Goal: Check status: Check status

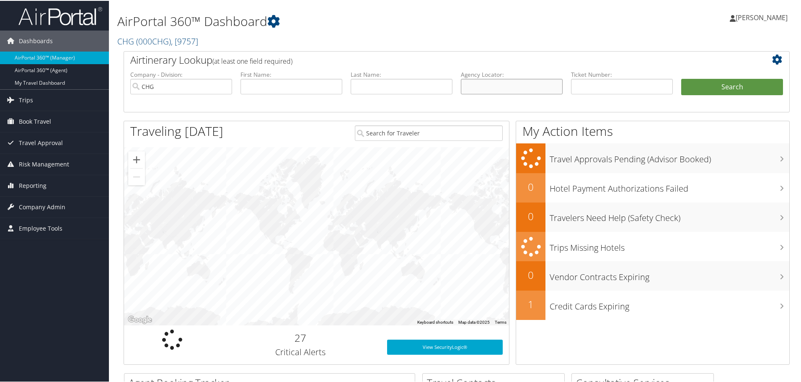
click at [469, 83] on input "text" at bounding box center [512, 85] width 102 height 15
paste input "SUDJGK"
type input "SUDJGK"
click at [715, 88] on button "Search" at bounding box center [732, 86] width 102 height 17
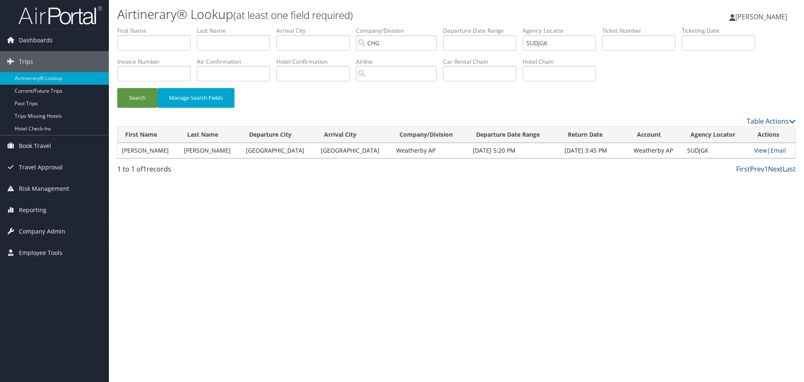
click at [756, 150] on link "View" at bounding box center [760, 150] width 13 height 8
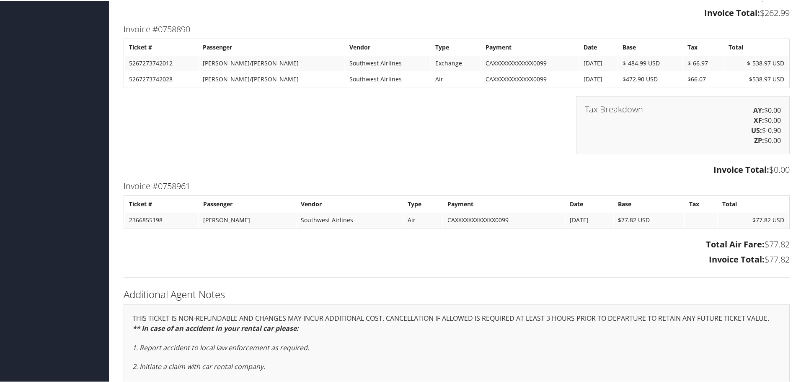
scroll to position [1344, 0]
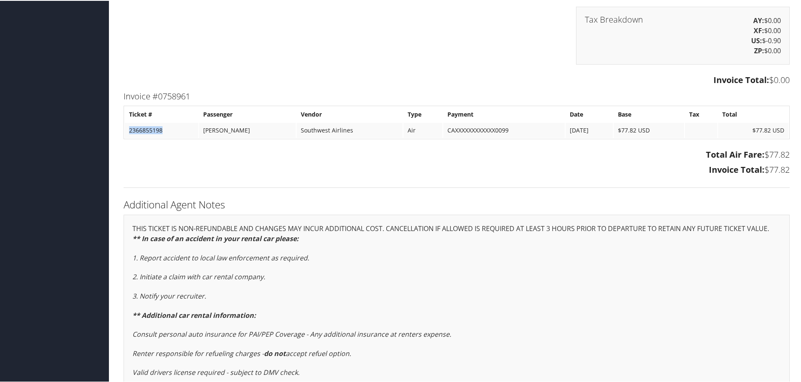
drag, startPoint x: 162, startPoint y: 129, endPoint x: 129, endPoint y: 135, distance: 32.7
click at [129, 135] on td "2366855198" at bounding box center [161, 129] width 73 height 15
copy td "2366855198"
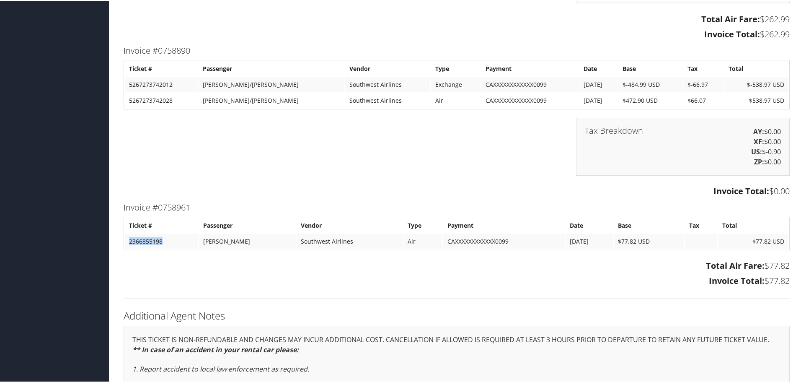
scroll to position [1219, 0]
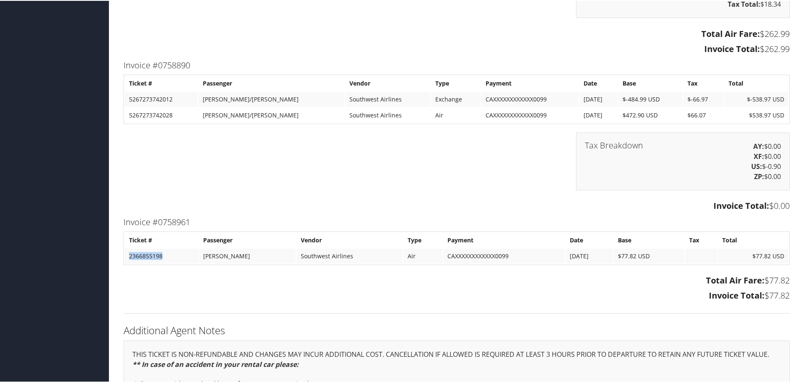
click at [180, 263] on td "2366855198" at bounding box center [161, 255] width 73 height 15
click at [186, 253] on td "2366855198" at bounding box center [161, 255] width 73 height 15
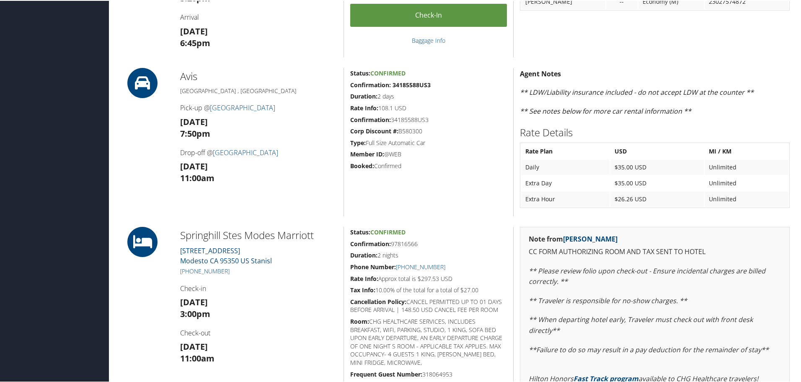
scroll to position [0, 0]
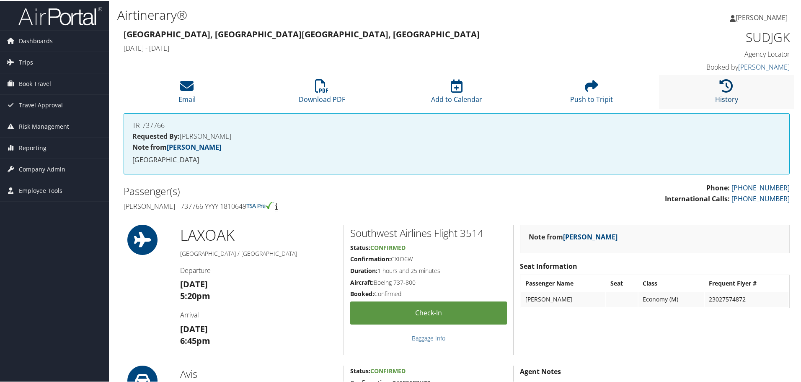
click at [725, 85] on icon at bounding box center [725, 84] width 13 height 13
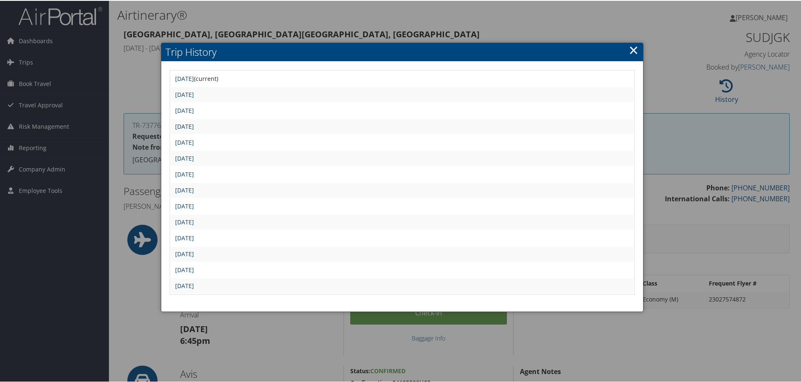
click at [194, 126] on link "Mon Jul 14 09:45:52 MDT 2025" at bounding box center [184, 125] width 19 height 8
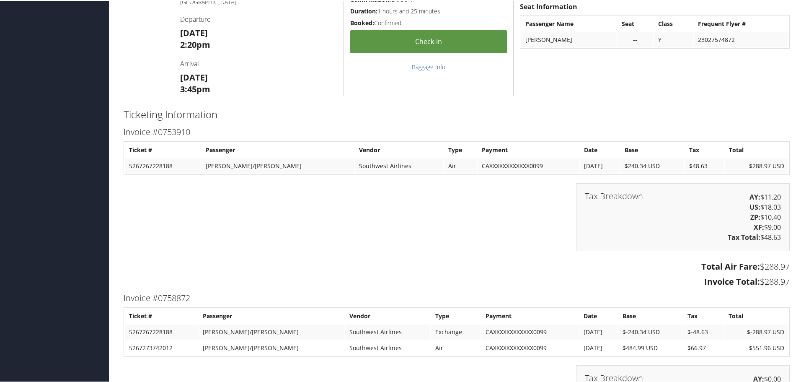
scroll to position [794, 0]
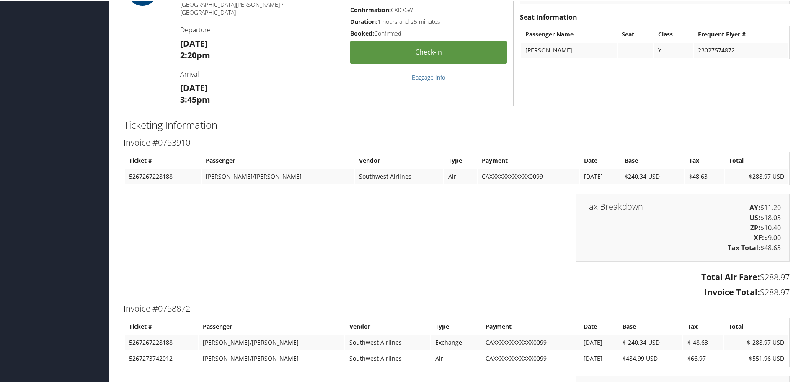
click at [426, 233] on div "Tax Breakdown AY: $11.20 US: $18.03 ZP: $10.40 XF: $9.00 Tax Total: $48.63" at bounding box center [456, 231] width 678 height 76
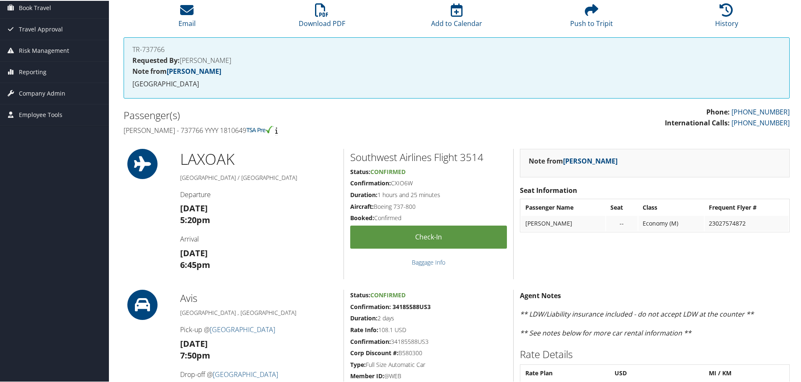
scroll to position [0, 0]
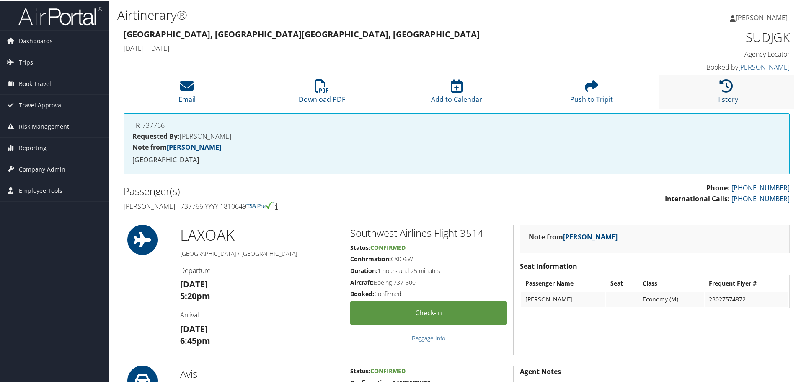
click at [725, 85] on icon at bounding box center [725, 84] width 13 height 13
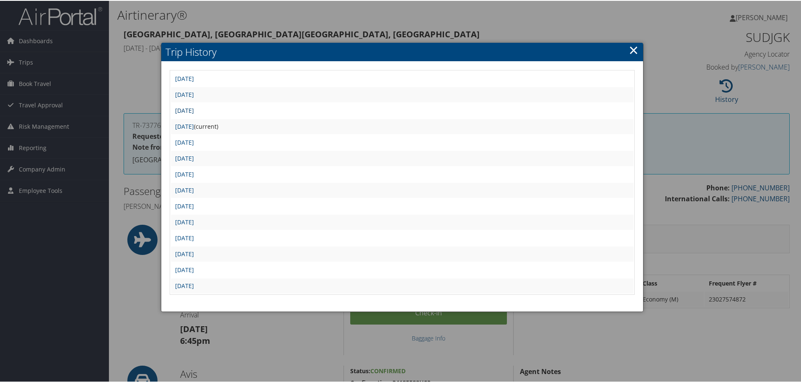
click at [194, 110] on link "Mon Jul 14 09:56:13 MDT 2025" at bounding box center [184, 110] width 19 height 8
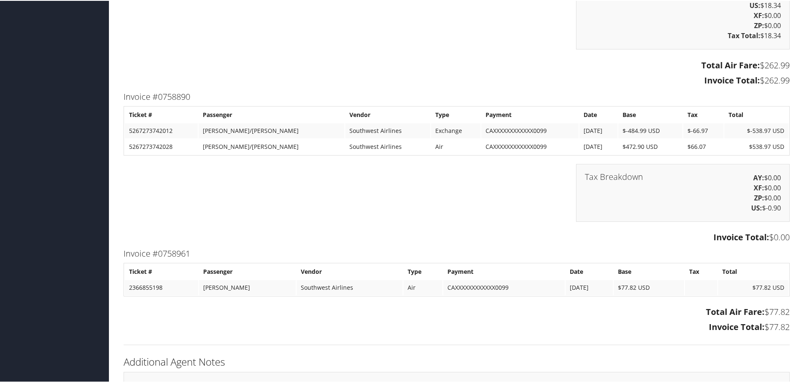
scroll to position [1340, 0]
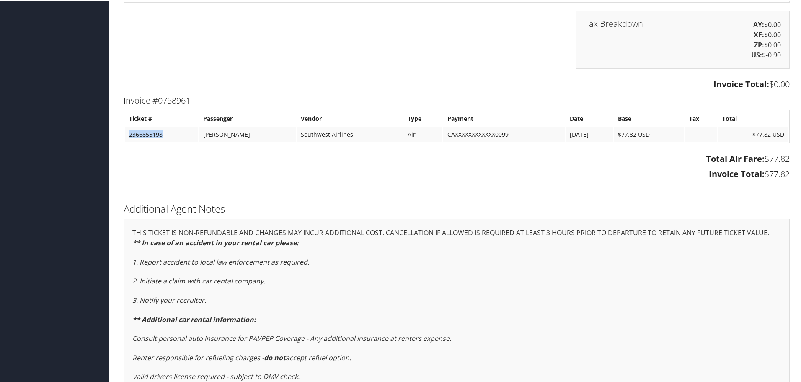
drag, startPoint x: 164, startPoint y: 134, endPoint x: 124, endPoint y: 134, distance: 39.4
click at [125, 134] on td "2366855198" at bounding box center [161, 133] width 73 height 15
copy td "2366855198"
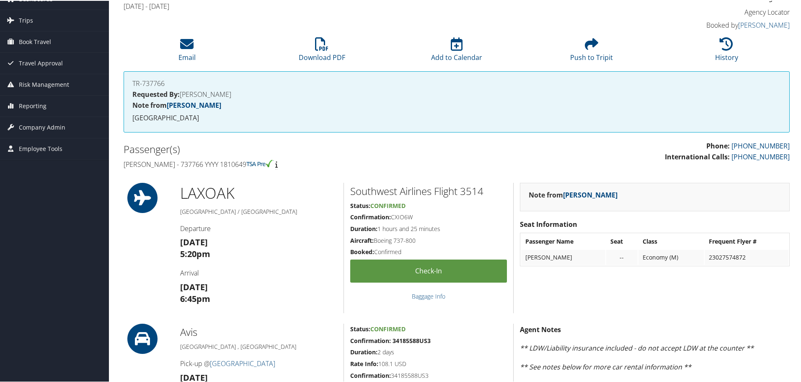
scroll to position [0, 0]
